Goal: Information Seeking & Learning: Learn about a topic

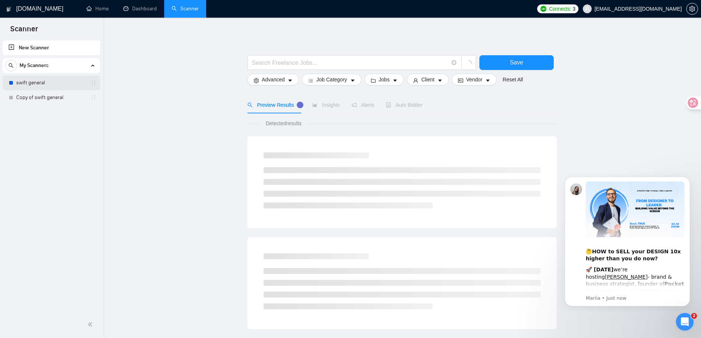
click at [45, 86] on link "swift general" at bounding box center [51, 82] width 70 height 15
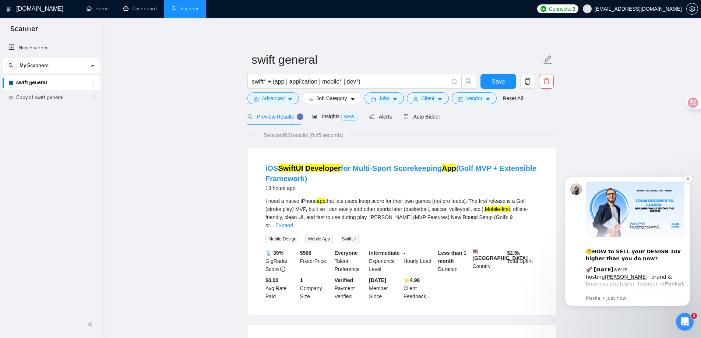
click at [683, 180] on button "Dismiss notification" at bounding box center [688, 179] width 10 height 10
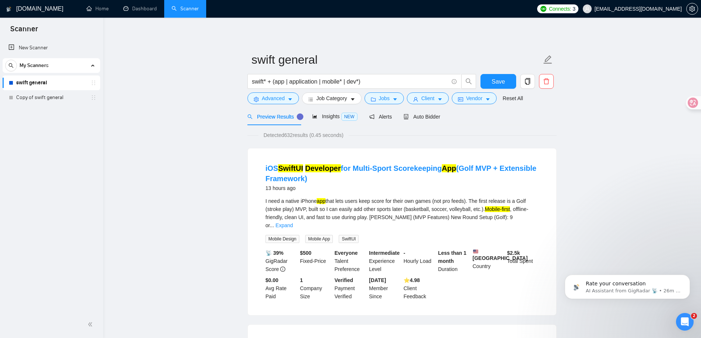
click at [367, 207] on div "I need a native iPhone app that lets users keep score for their own games (not …" at bounding box center [401, 213] width 273 height 32
click at [378, 169] on link "iOS SwiftUI Developer for Multi-Sport Scorekeeping App (Golf MVP + Extensible F…" at bounding box center [400, 173] width 271 height 18
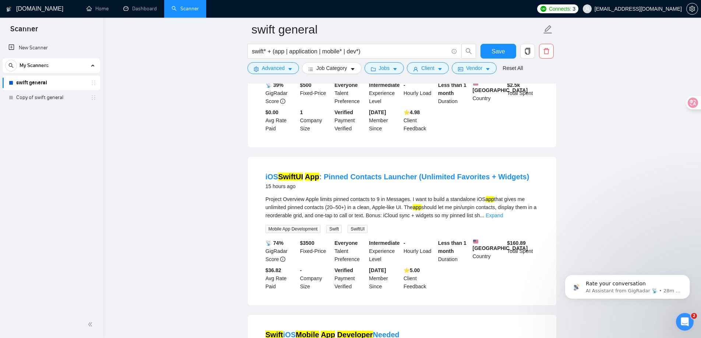
scroll to position [175, 0]
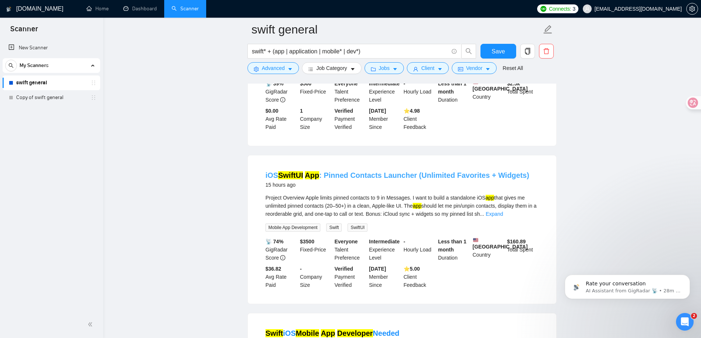
click at [402, 171] on link "iOS SwiftUI App : Pinned Contacts Launcher (Unlimited Favorites + Widgets)" at bounding box center [397, 175] width 264 height 8
